Goal: Information Seeking & Learning: Learn about a topic

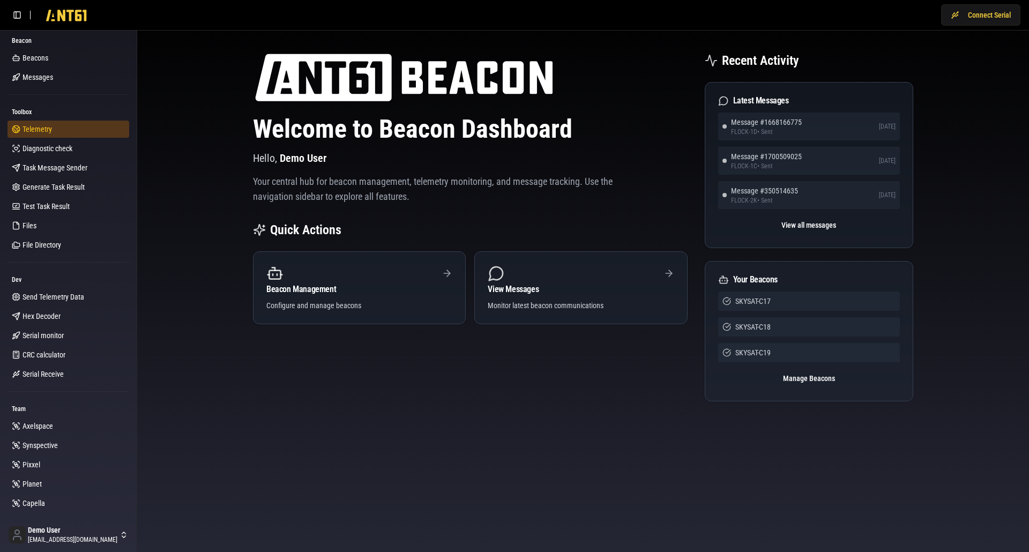
click at [70, 130] on link "Telemetry" at bounding box center [69, 129] width 122 height 17
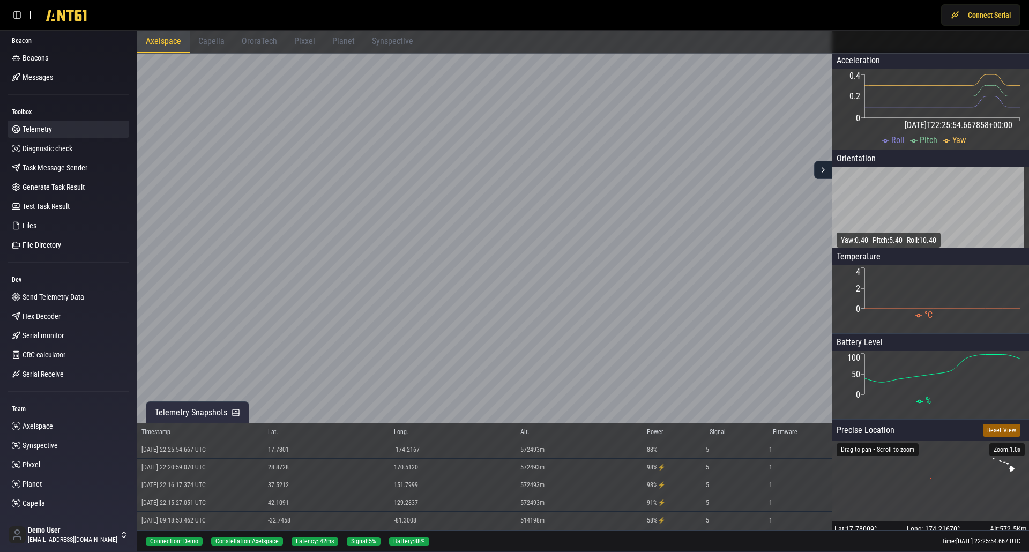
click at [209, 43] on span "Capella" at bounding box center [211, 41] width 26 height 10
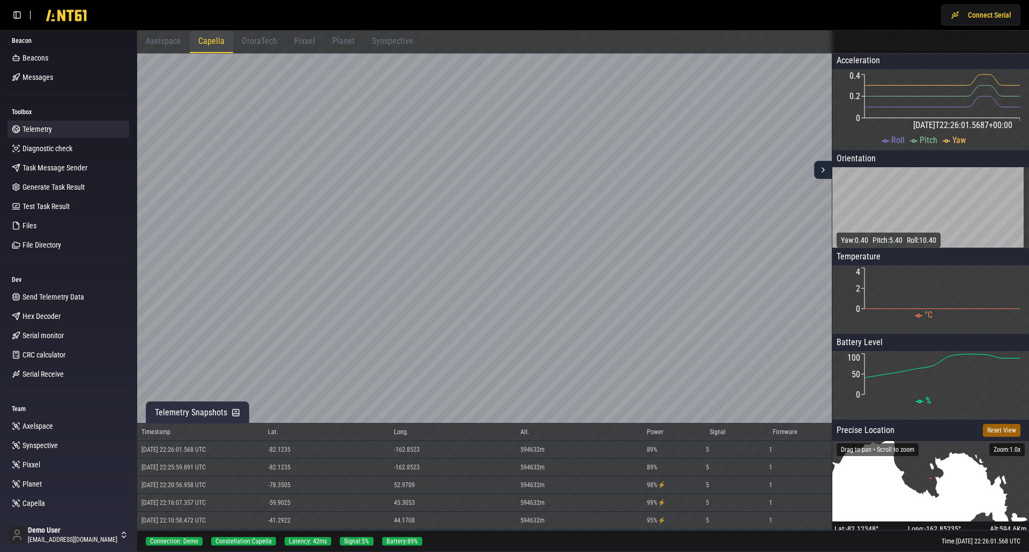
click at [247, 39] on span "OroraTech" at bounding box center [259, 41] width 35 height 10
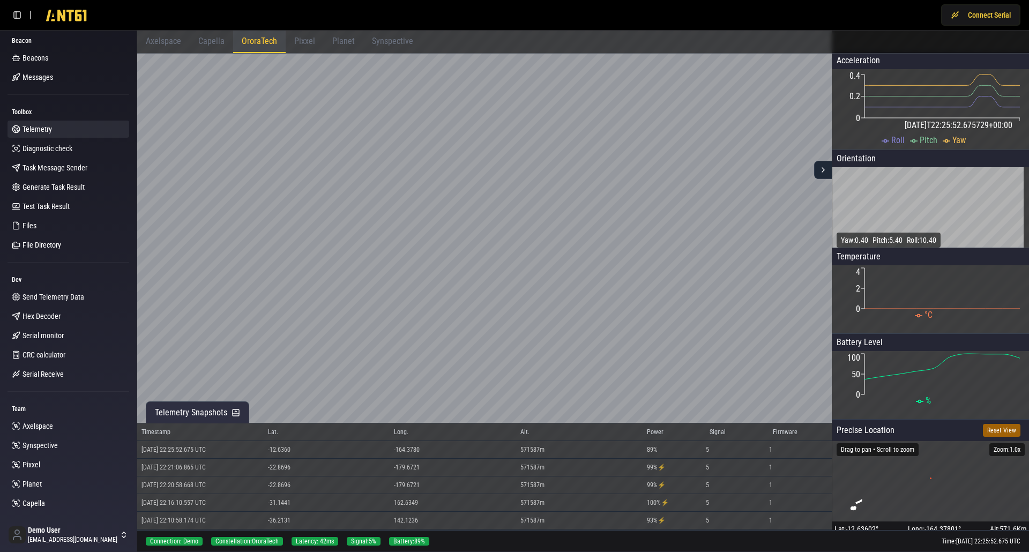
click at [304, 38] on span "Pixxel" at bounding box center [304, 41] width 21 height 10
click at [345, 39] on span "Planet" at bounding box center [343, 41] width 23 height 10
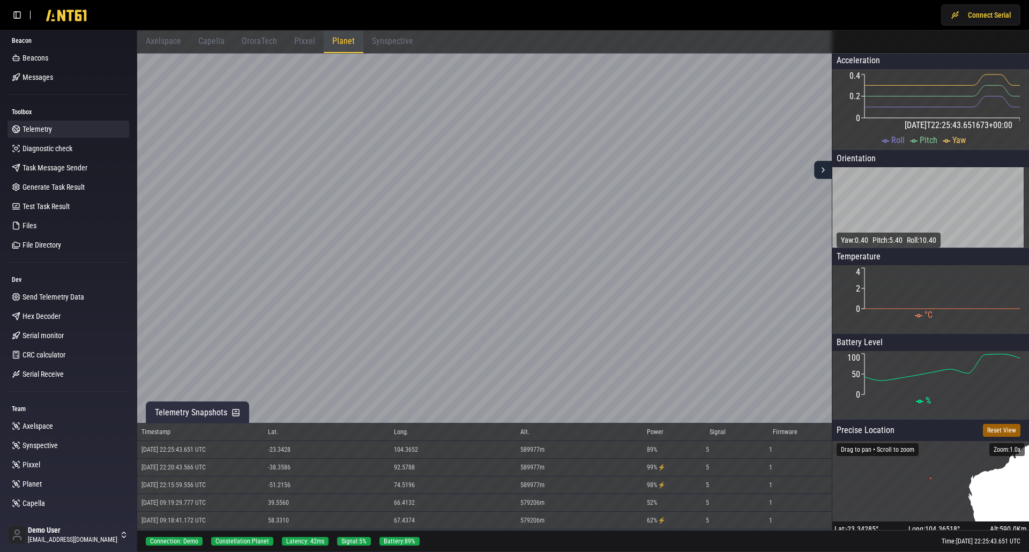
click at [385, 41] on span "Synspective" at bounding box center [392, 41] width 41 height 10
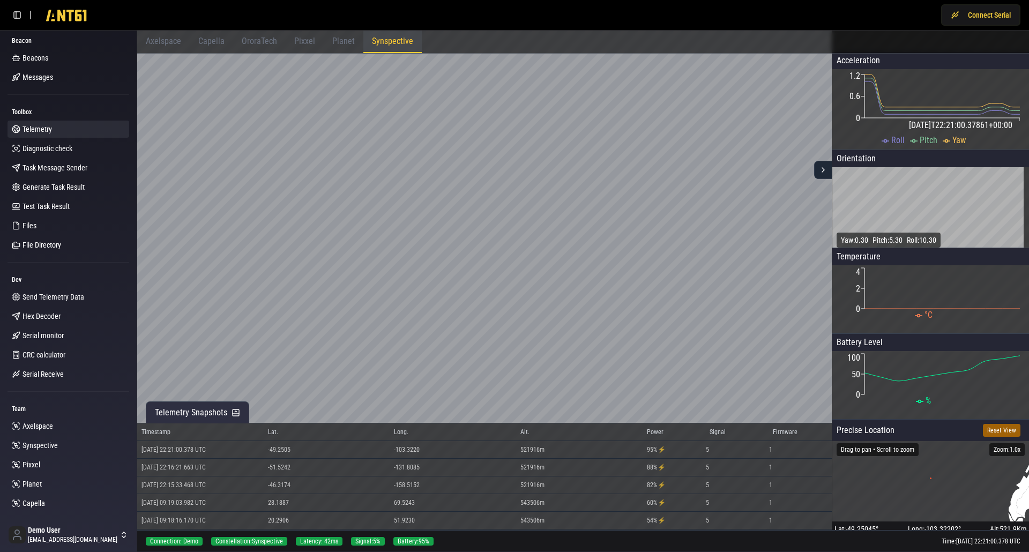
drag, startPoint x: 0, startPoint y: 24, endPoint x: 0, endPoint y: 33, distance: 8.6
click at [265, 37] on span "OroraTech" at bounding box center [259, 41] width 35 height 10
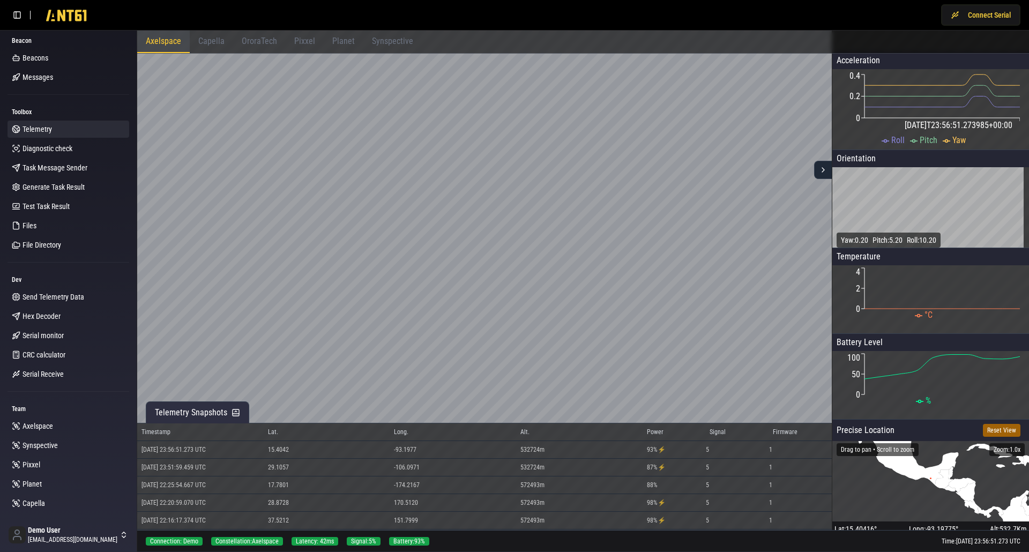
click at [262, 44] on span "OroraTech" at bounding box center [259, 41] width 35 height 10
